Goal: Find specific page/section: Find specific page/section

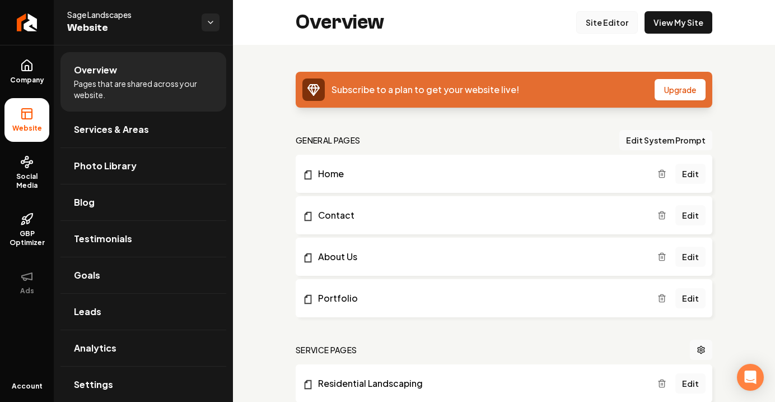
click at [601, 22] on link "Site Editor" at bounding box center [608, 22] width 62 height 22
